Goal: Task Accomplishment & Management: Manage account settings

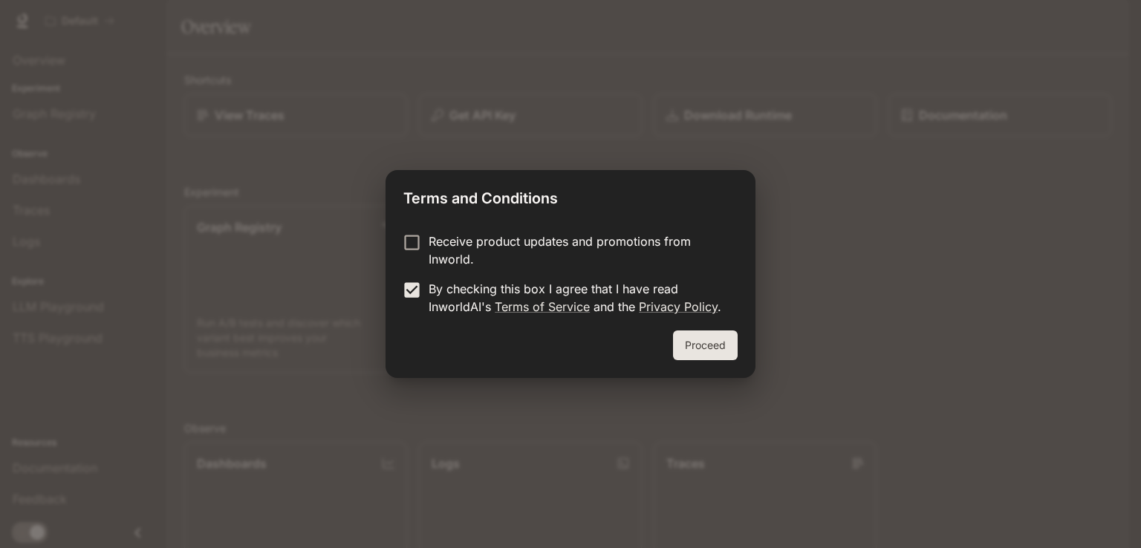
click at [690, 339] on button "Proceed" at bounding box center [705, 346] width 65 height 30
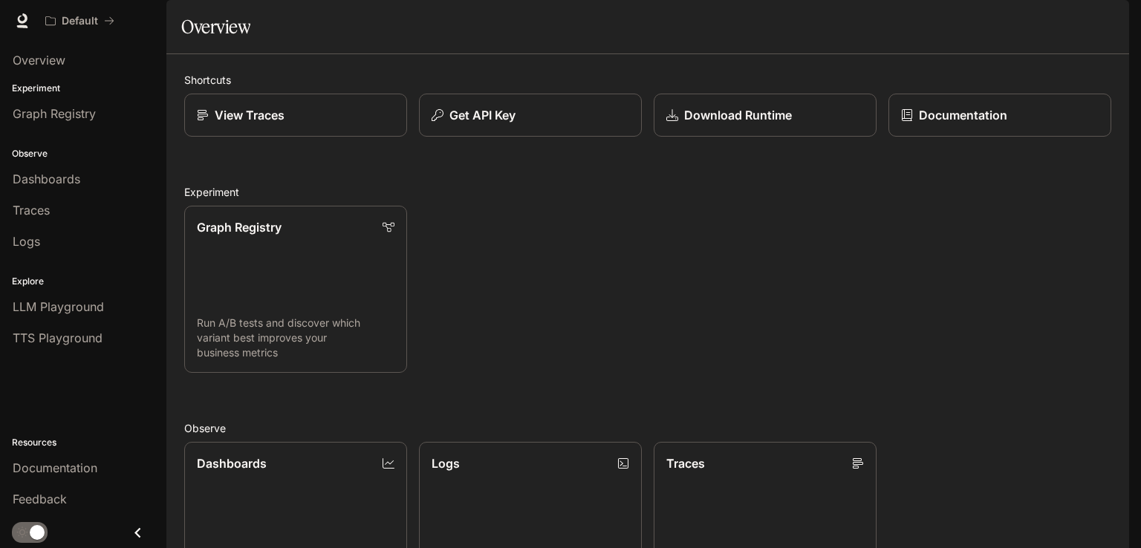
click at [1111, 17] on img "button" at bounding box center [1108, 20] width 21 height 21
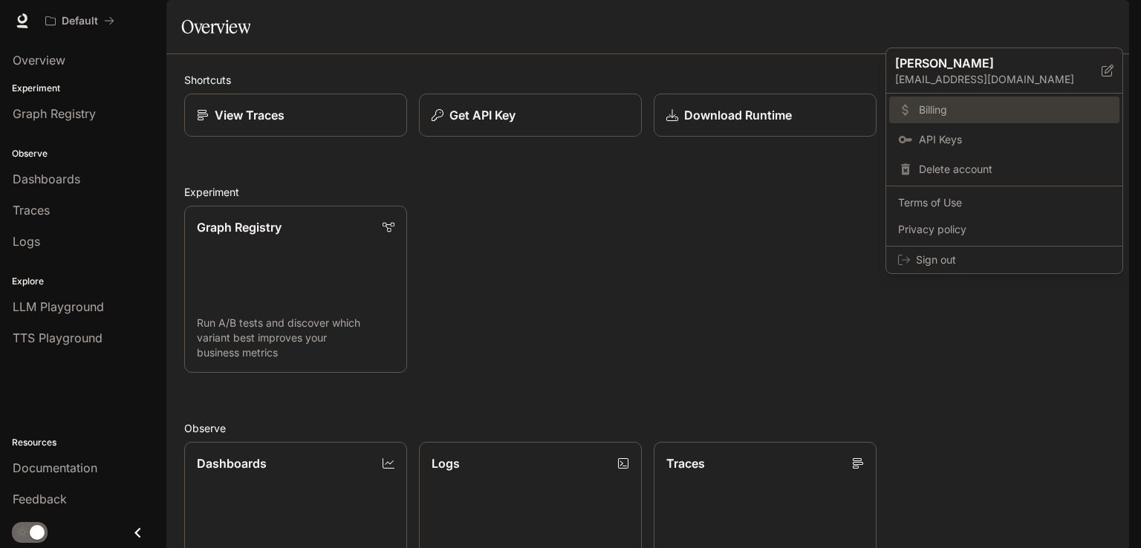
click at [976, 109] on span "Billing" at bounding box center [1015, 110] width 192 height 15
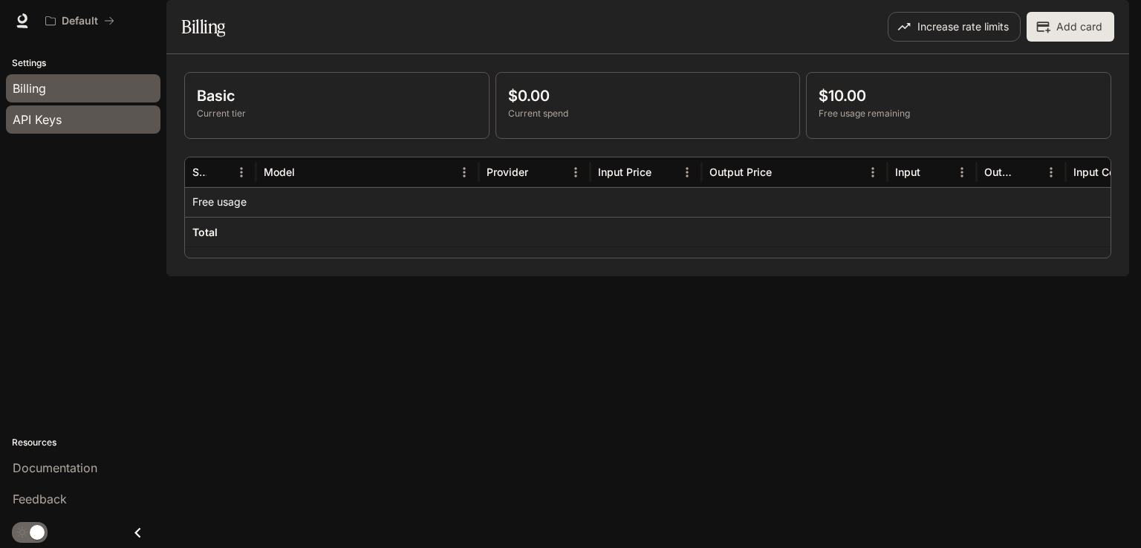
click at [84, 120] on div "API Keys" at bounding box center [83, 120] width 141 height 18
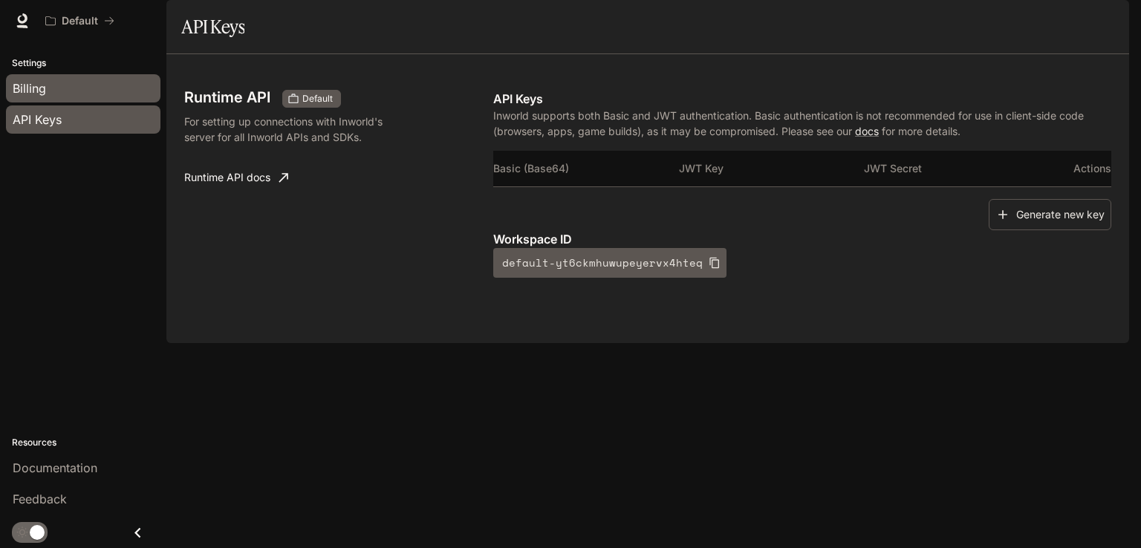
click at [76, 90] on div "Billing" at bounding box center [83, 88] width 141 height 18
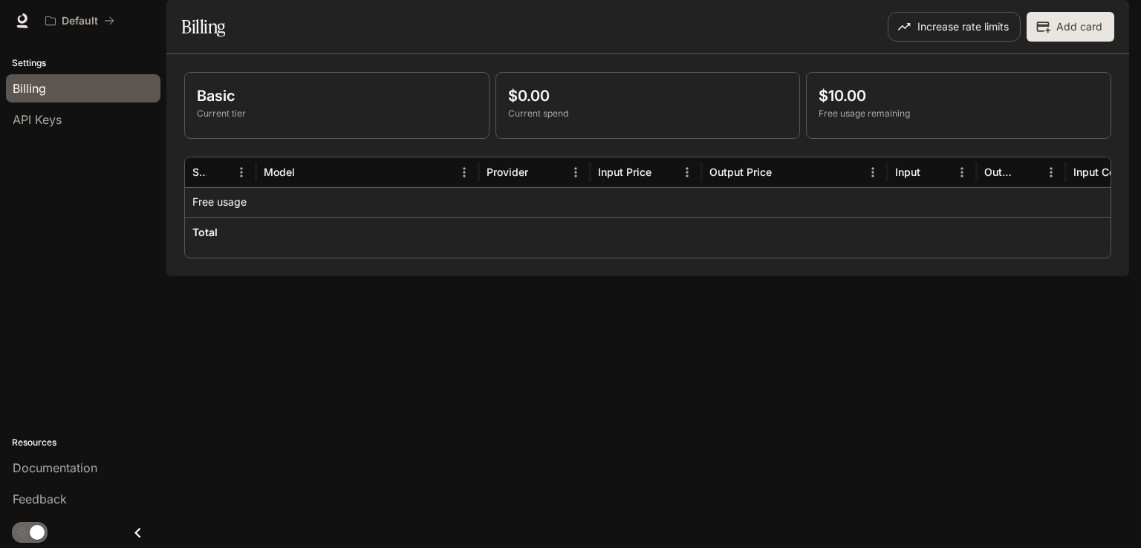
click at [515, 276] on div "Basic Current tier $0.00 Current spend $10.00 Free usage remaining Service Mode…" at bounding box center [647, 165] width 963 height 222
click at [292, 120] on div "Basic Current tier" at bounding box center [337, 105] width 304 height 65
click at [1082, 42] on button "Add card" at bounding box center [1071, 27] width 88 height 30
click at [15, 27] on div at bounding box center [22, 20] width 21 height 21
click at [22, 19] on icon at bounding box center [22, 20] width 15 height 15
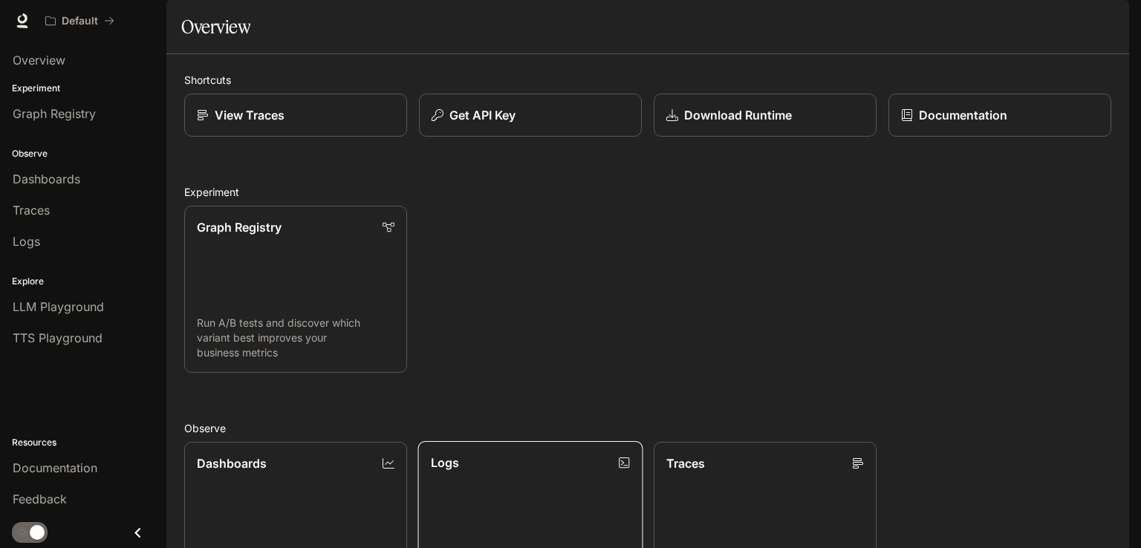
scroll to position [362, 0]
